Goal: Communication & Community: Answer question/provide support

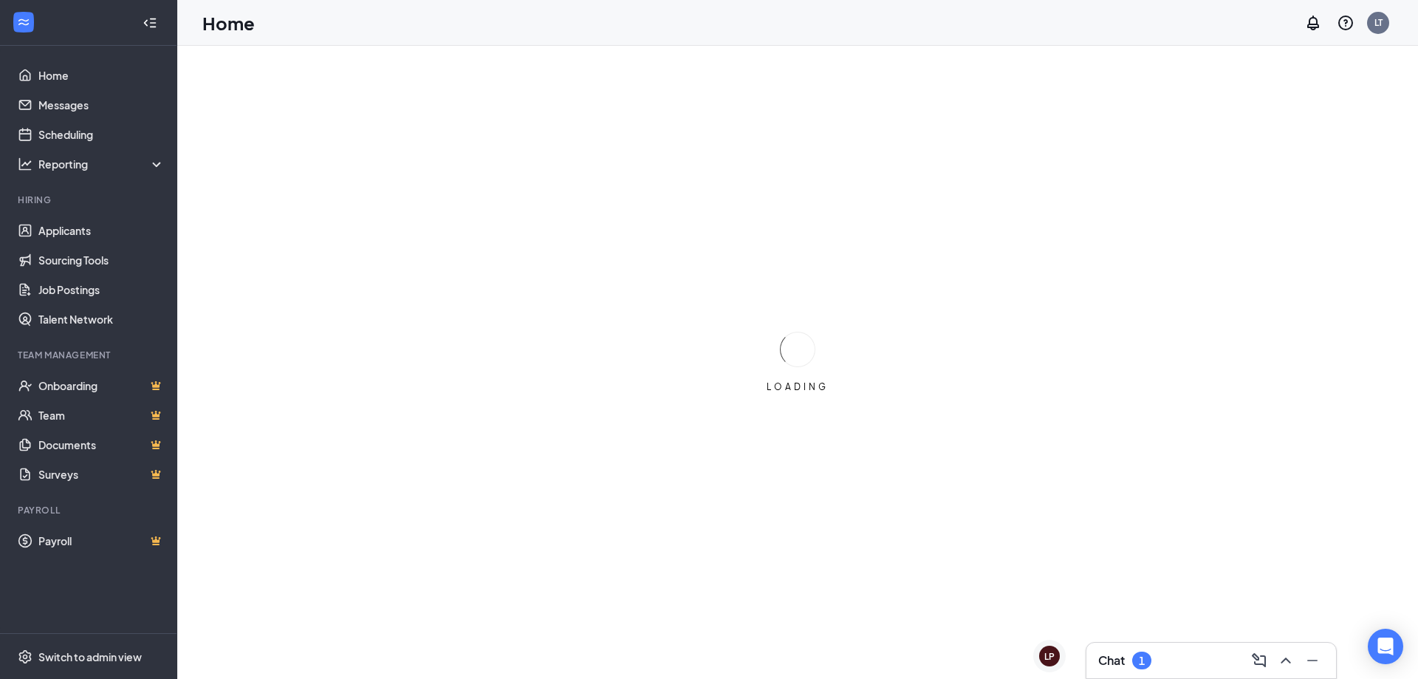
click at [1115, 664] on h3 "Chat" at bounding box center [1111, 660] width 27 height 16
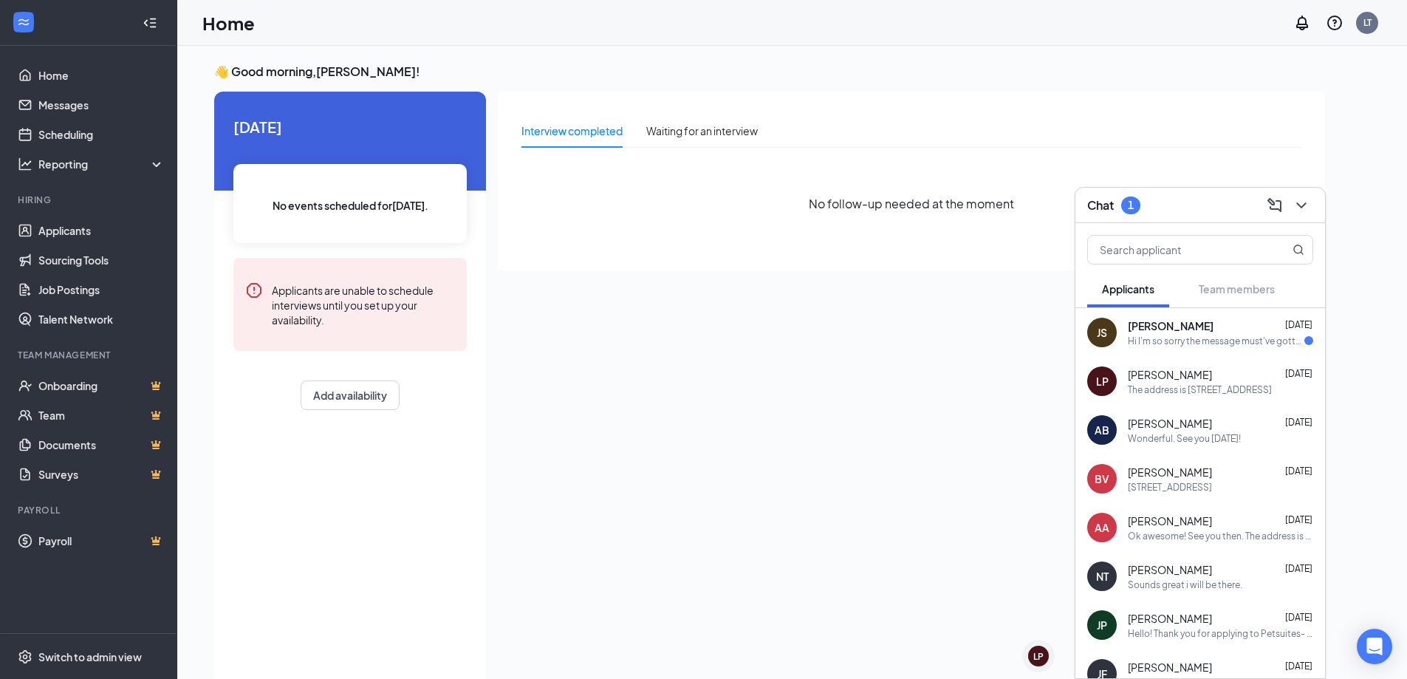
click at [1168, 339] on div "Hi I'm so sorry the message must've gotten lost , are you still interviewing pe…" at bounding box center [1216, 341] width 177 height 13
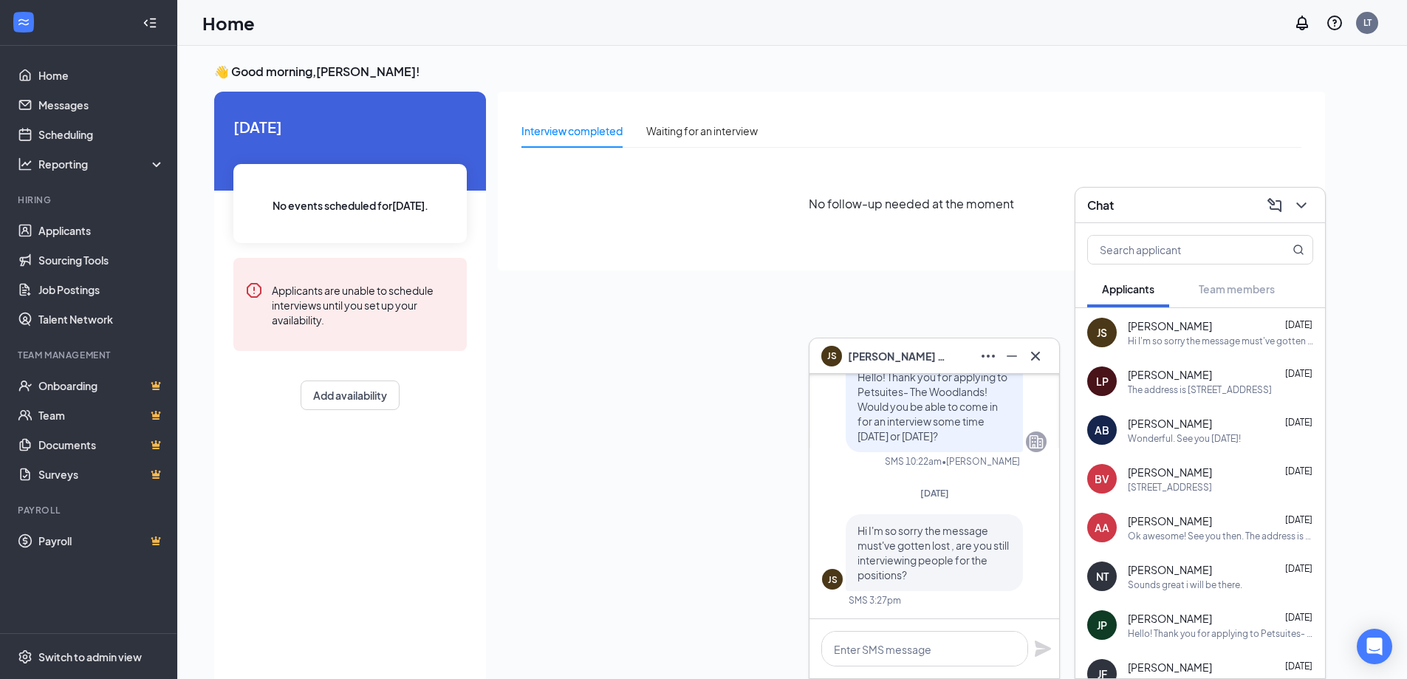
scroll to position [-74, 0]
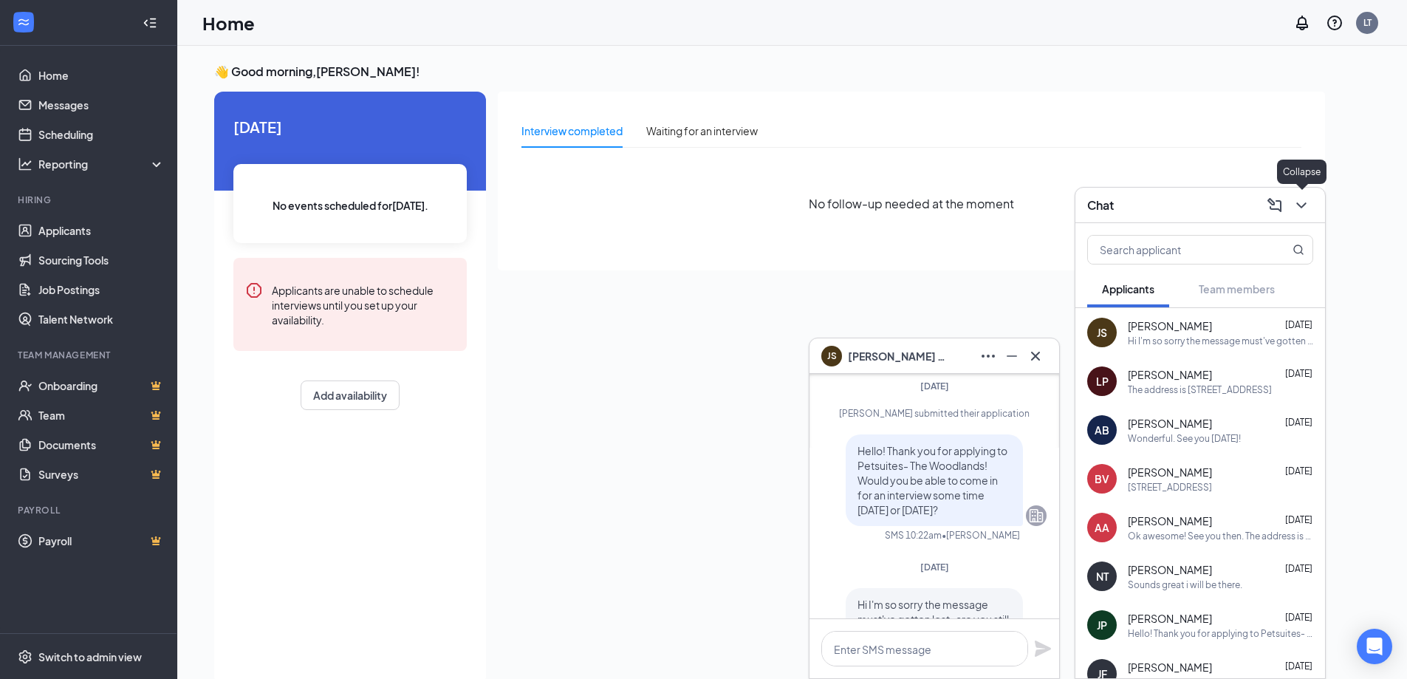
click at [1300, 205] on icon "ChevronDown" at bounding box center [1301, 205] width 10 height 6
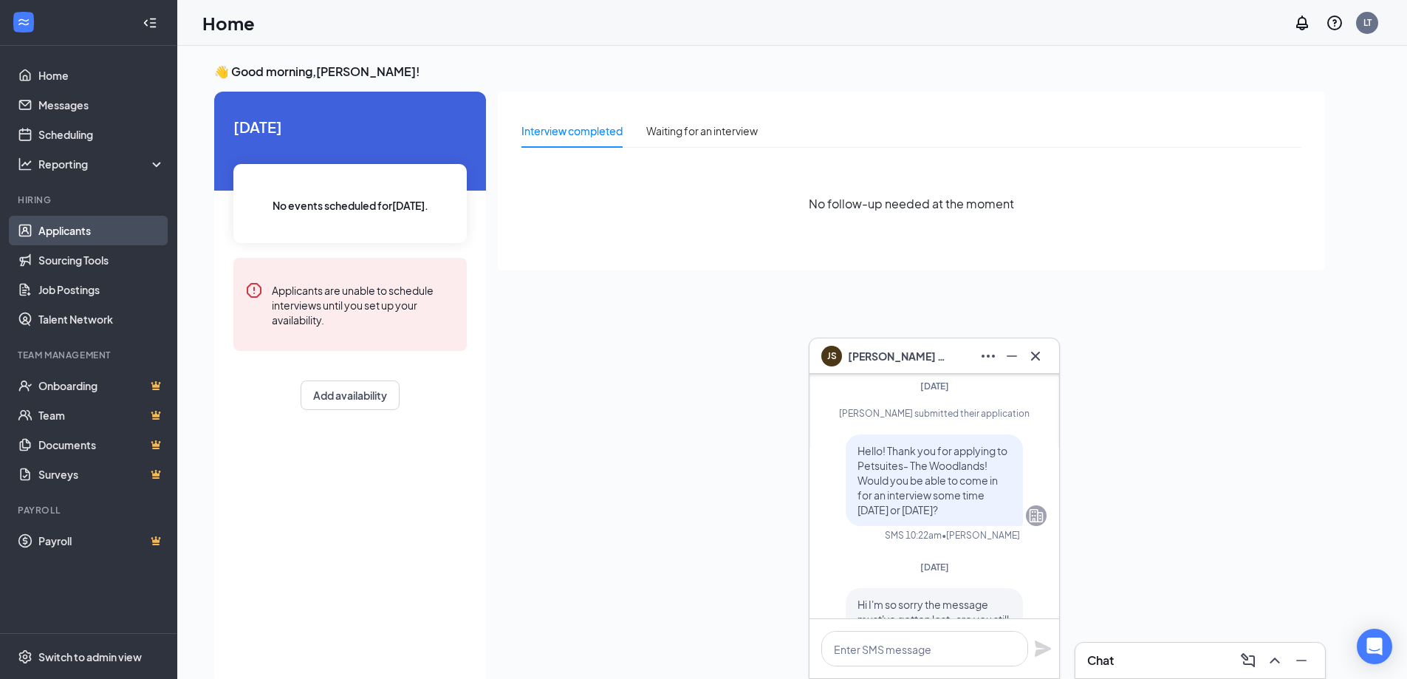
click at [82, 233] on link "Applicants" at bounding box center [101, 231] width 126 height 30
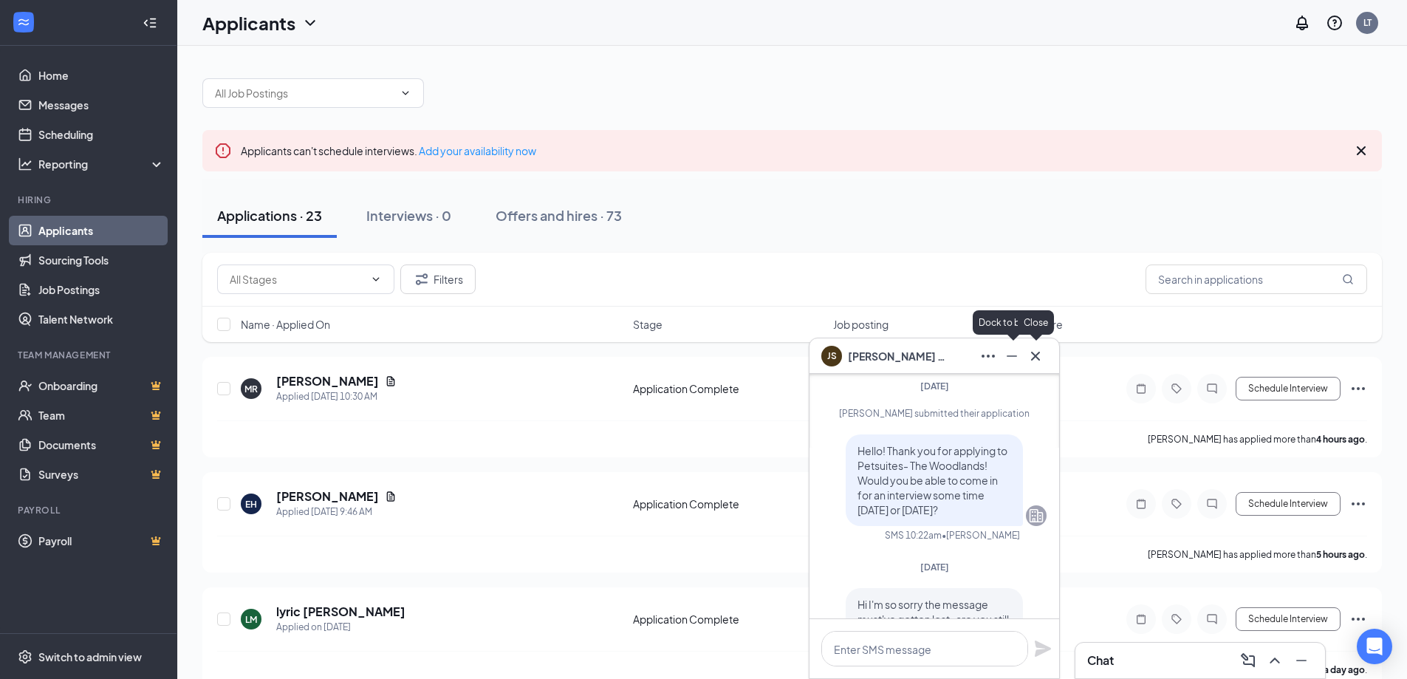
click at [1013, 358] on icon "Minimize" at bounding box center [1012, 356] width 18 height 18
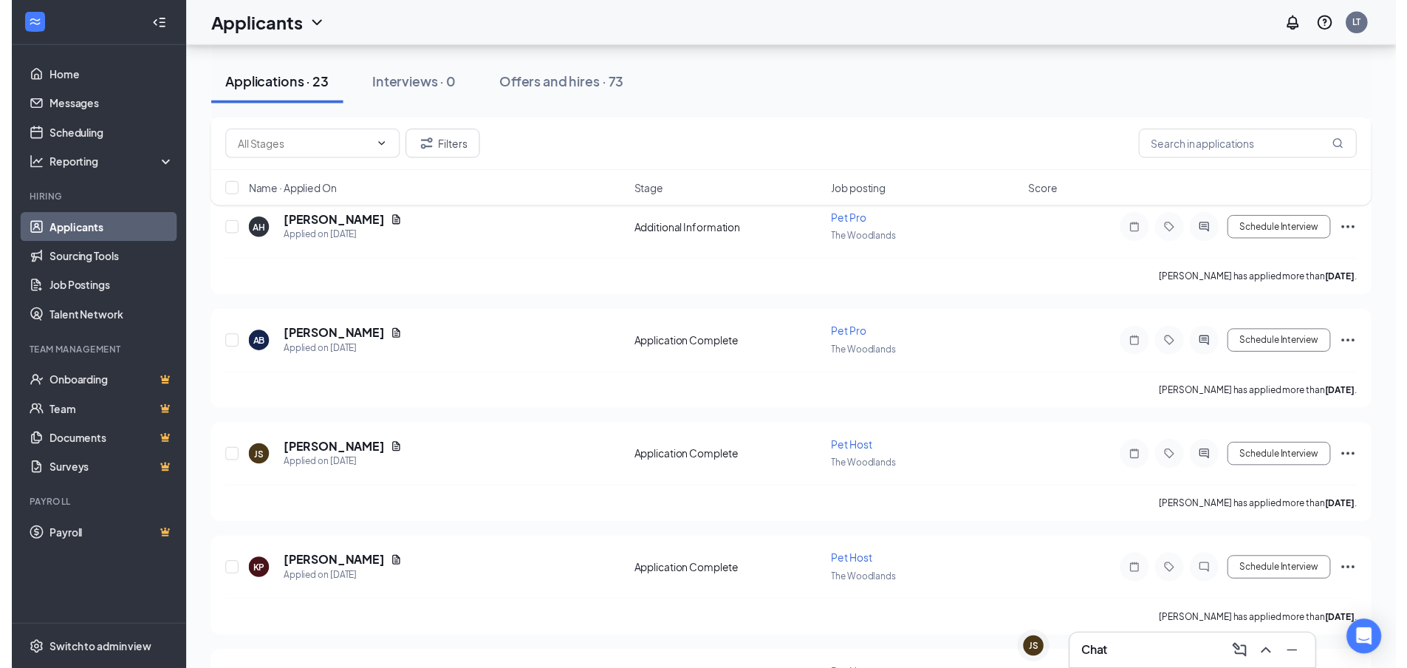
scroll to position [739, 0]
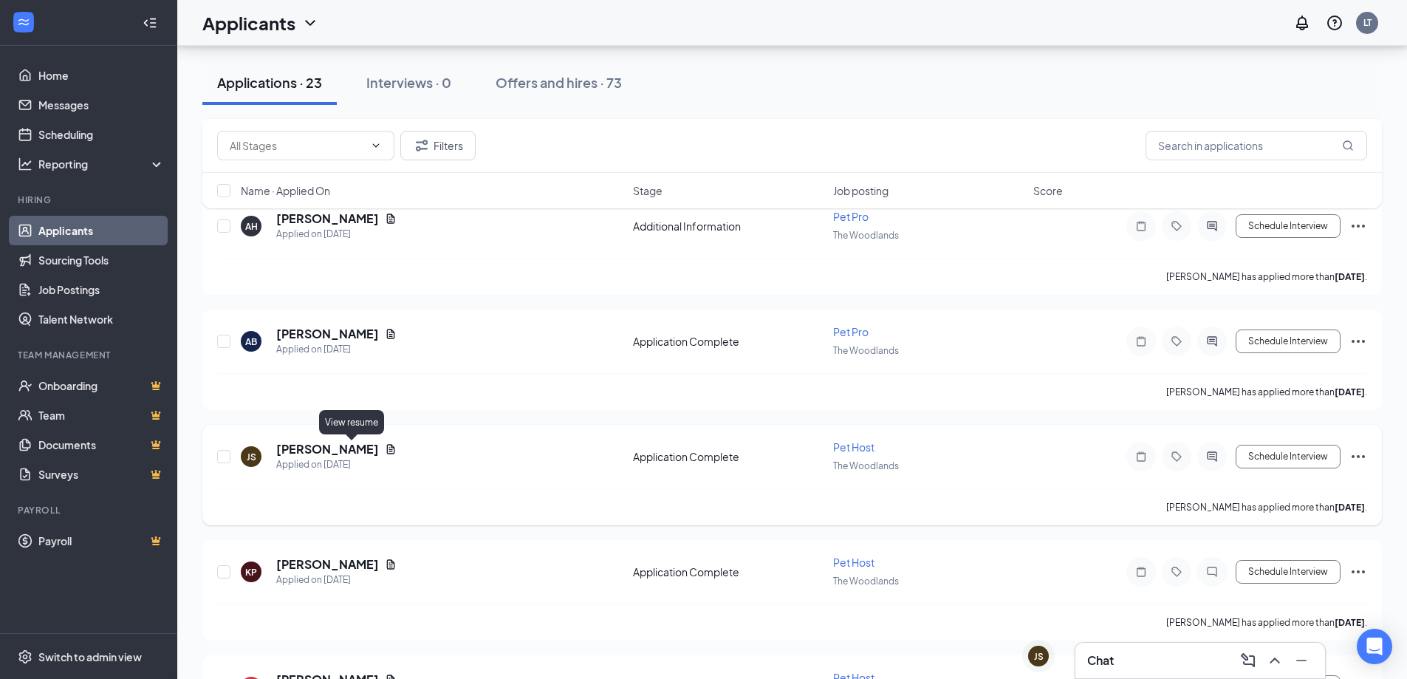
click at [385, 447] on icon "Document" at bounding box center [391, 449] width 12 height 12
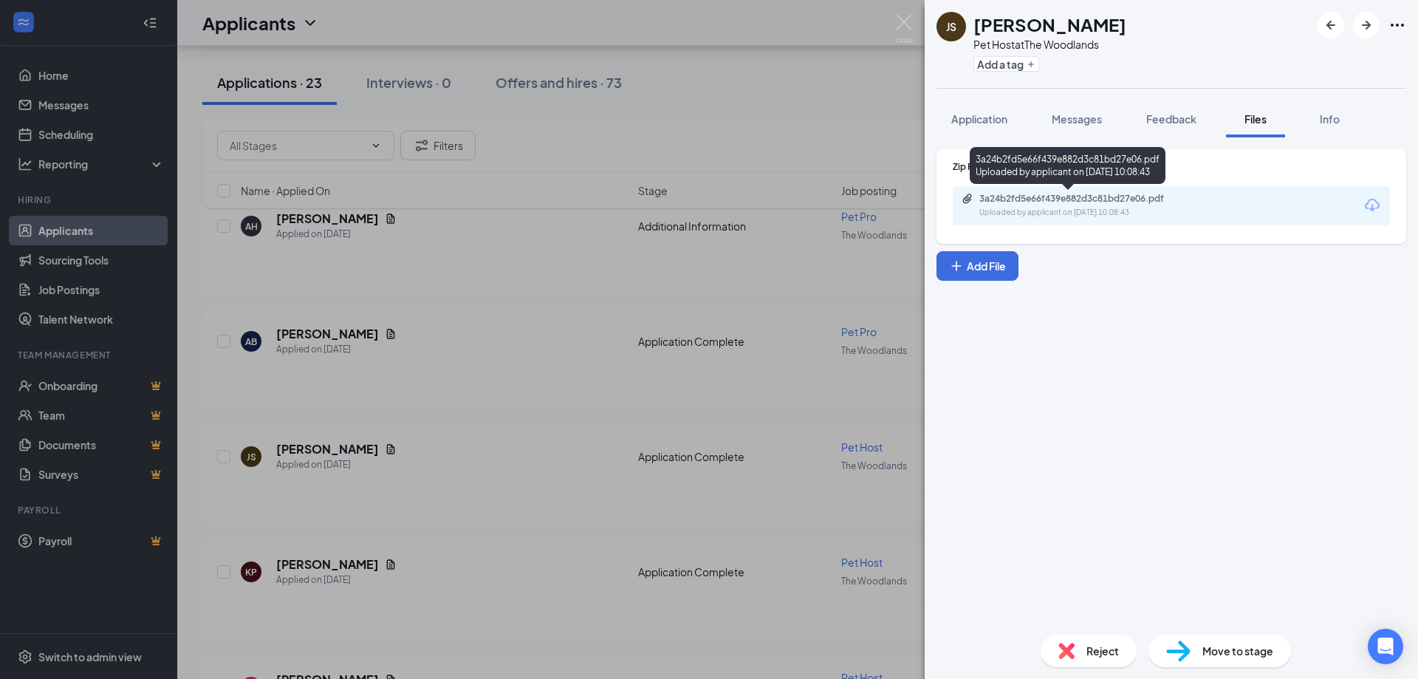
click at [1135, 203] on div "3a24b2fd5e66f439e882d3c81bd27e06.pdf" at bounding box center [1082, 199] width 207 height 12
click at [895, 24] on img at bounding box center [904, 29] width 18 height 29
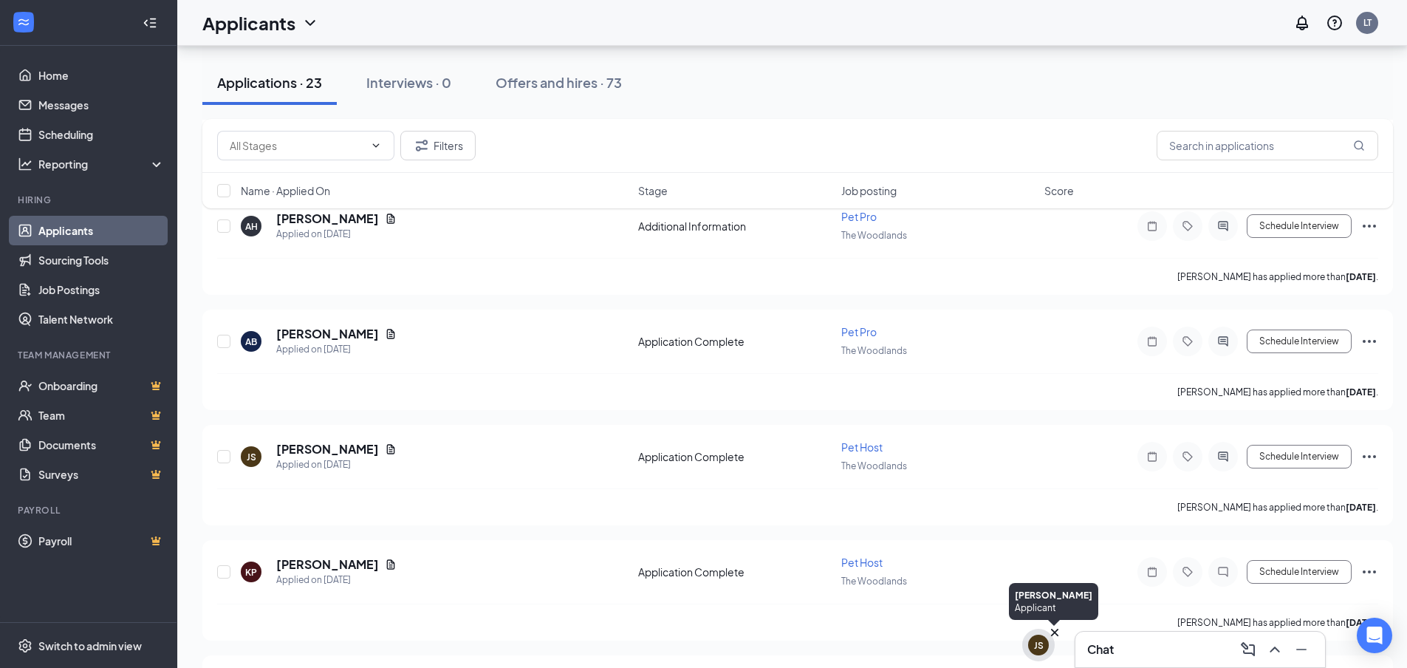
click at [1036, 652] on div "JS" at bounding box center [1038, 645] width 21 height 21
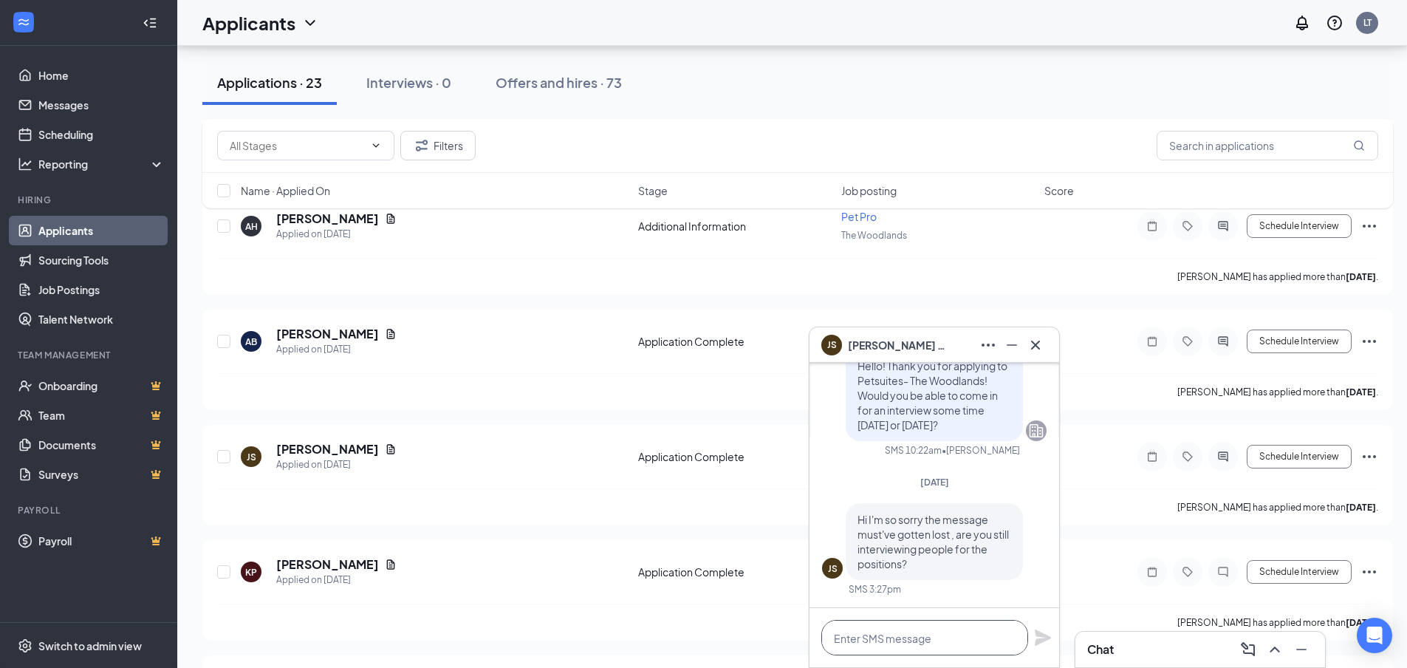
click at [974, 633] on textarea at bounding box center [924, 637] width 207 height 35
type textarea "Yes, when would you be available?"
click at [1044, 639] on icon "Plane" at bounding box center [1043, 637] width 16 height 16
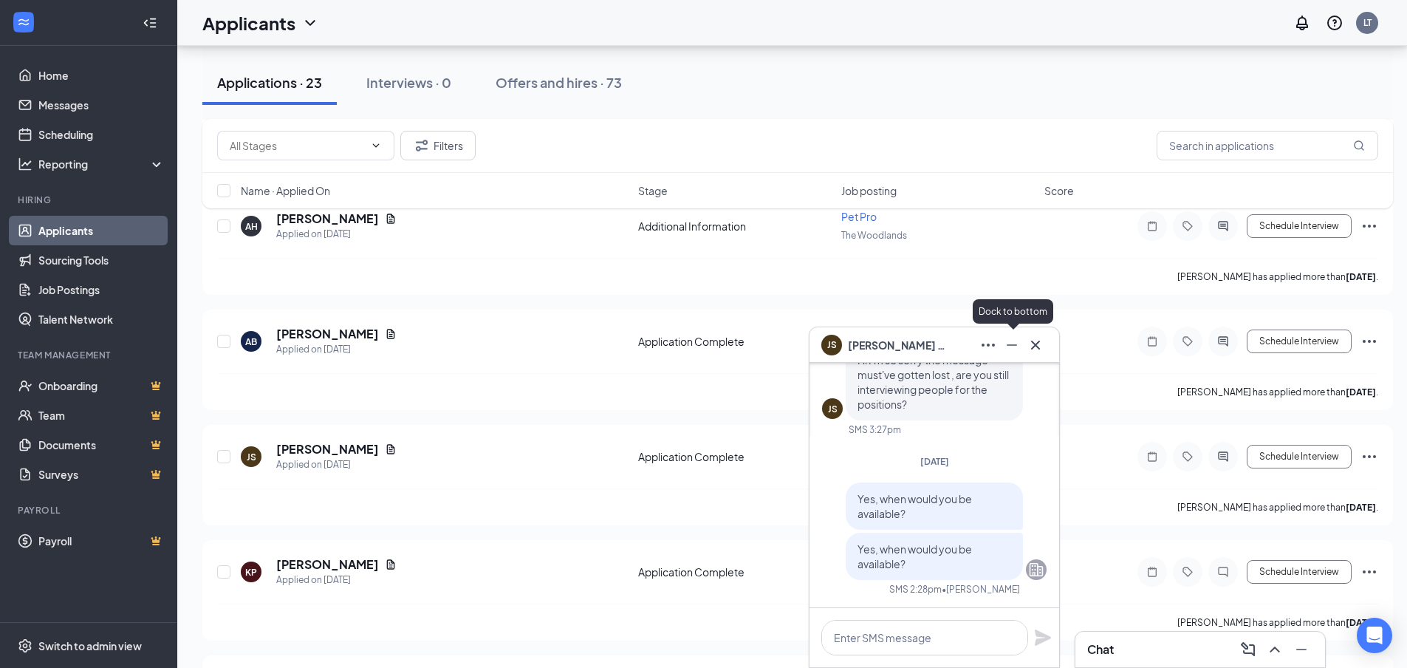
click at [1022, 339] on button at bounding box center [1012, 345] width 24 height 24
